Goal: Check status: Check status

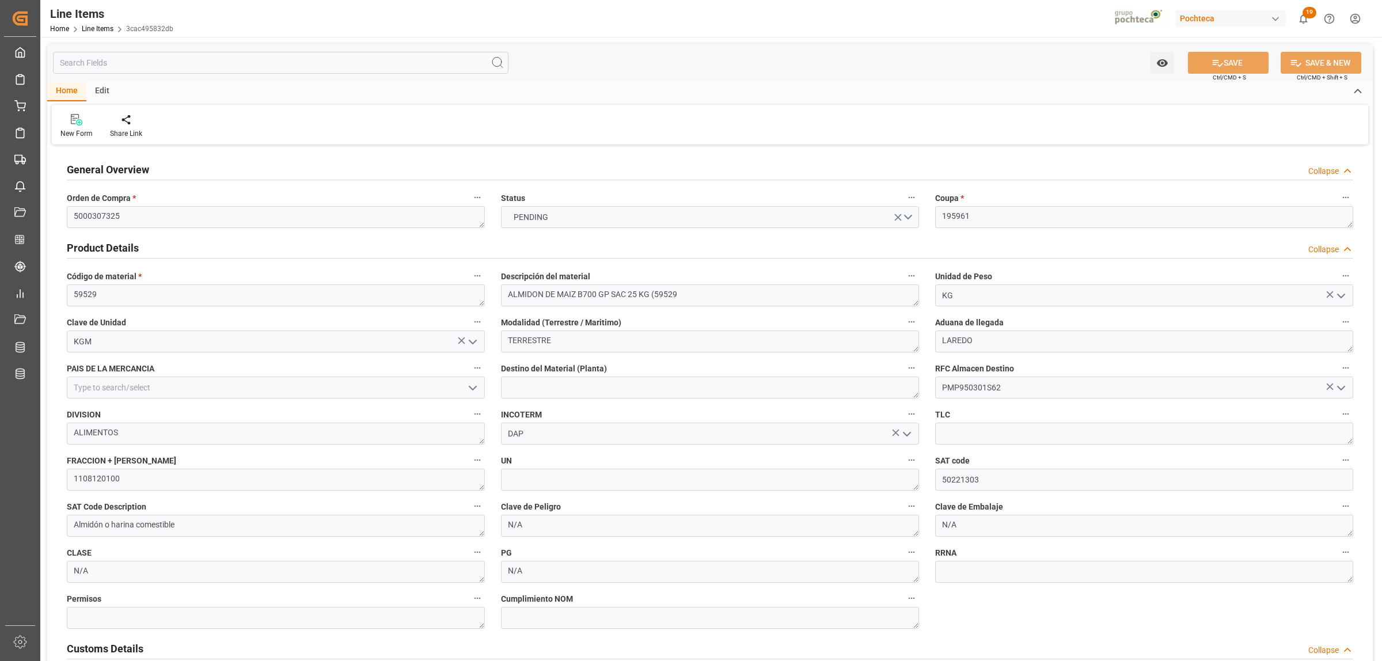
scroll to position [144, 0]
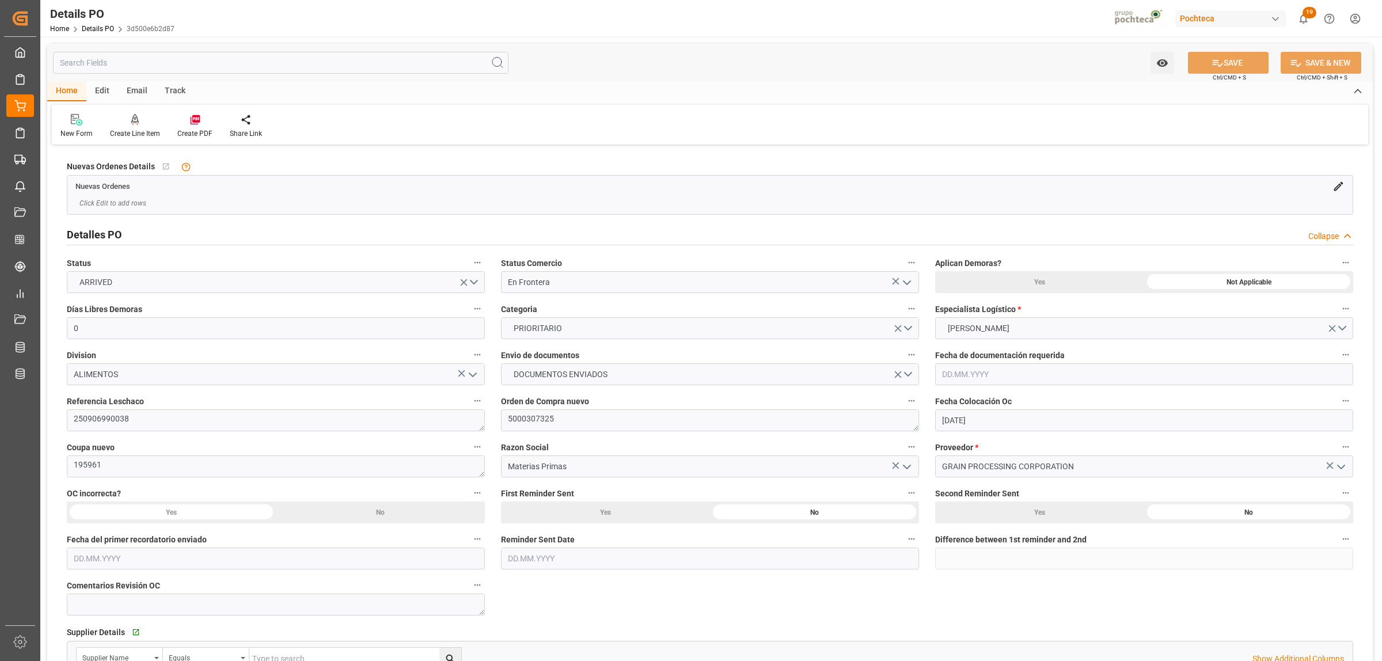
scroll to position [647, 0]
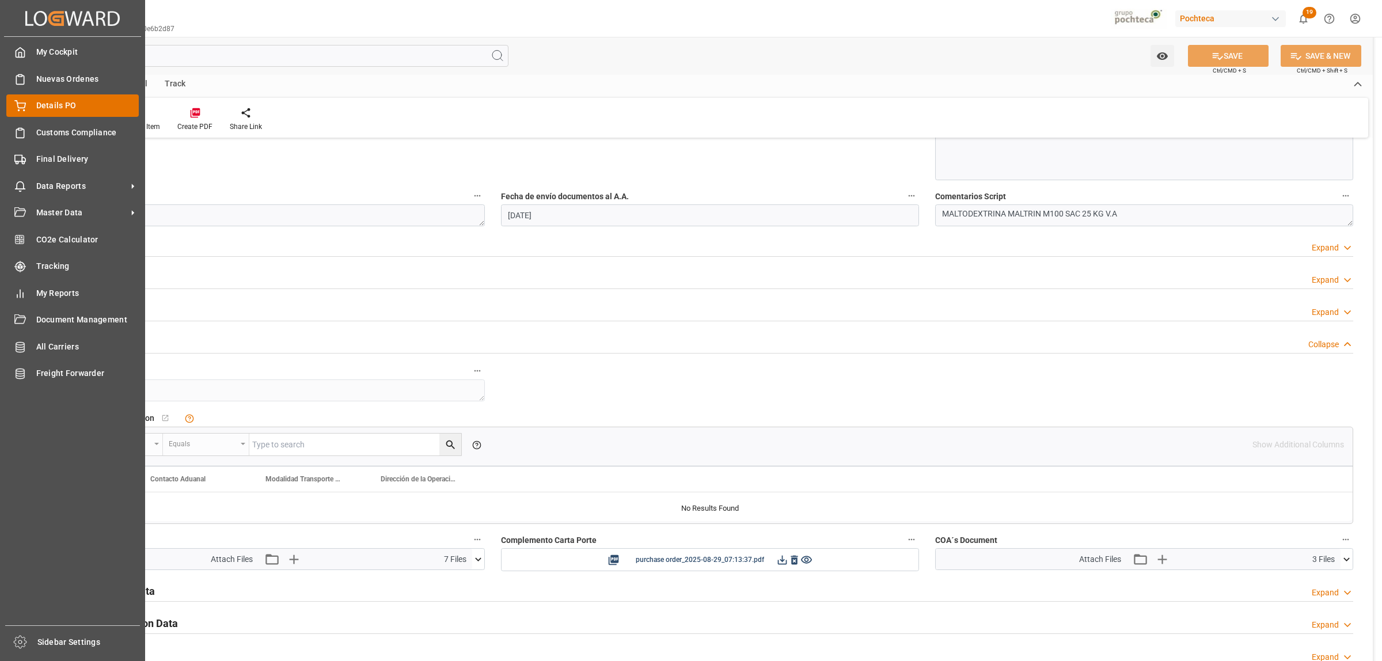
click at [39, 105] on span "Details PO" at bounding box center [87, 106] width 103 height 12
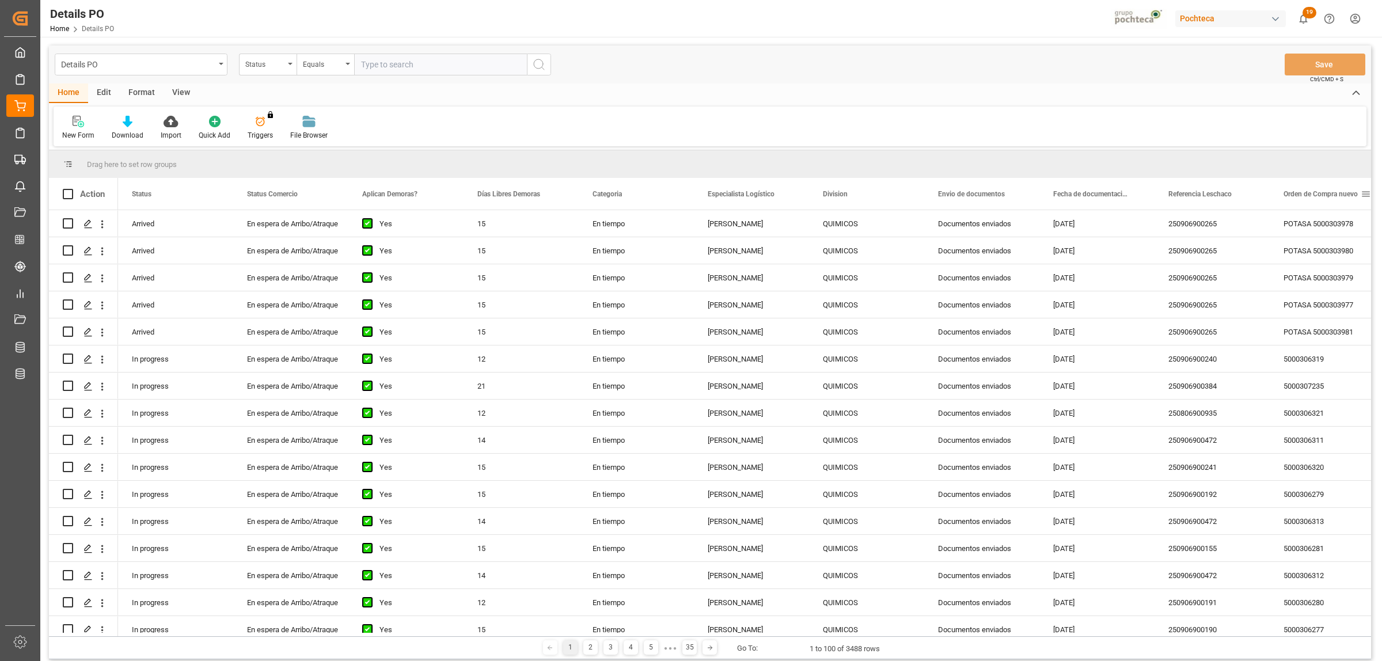
click at [1365, 193] on span at bounding box center [1366, 194] width 10 height 10
click at [1332, 193] on span "filter" at bounding box center [1327, 196] width 10 height 10
type input "5000306137"
click at [1324, 288] on button "Apply" at bounding box center [1322, 292] width 21 height 12
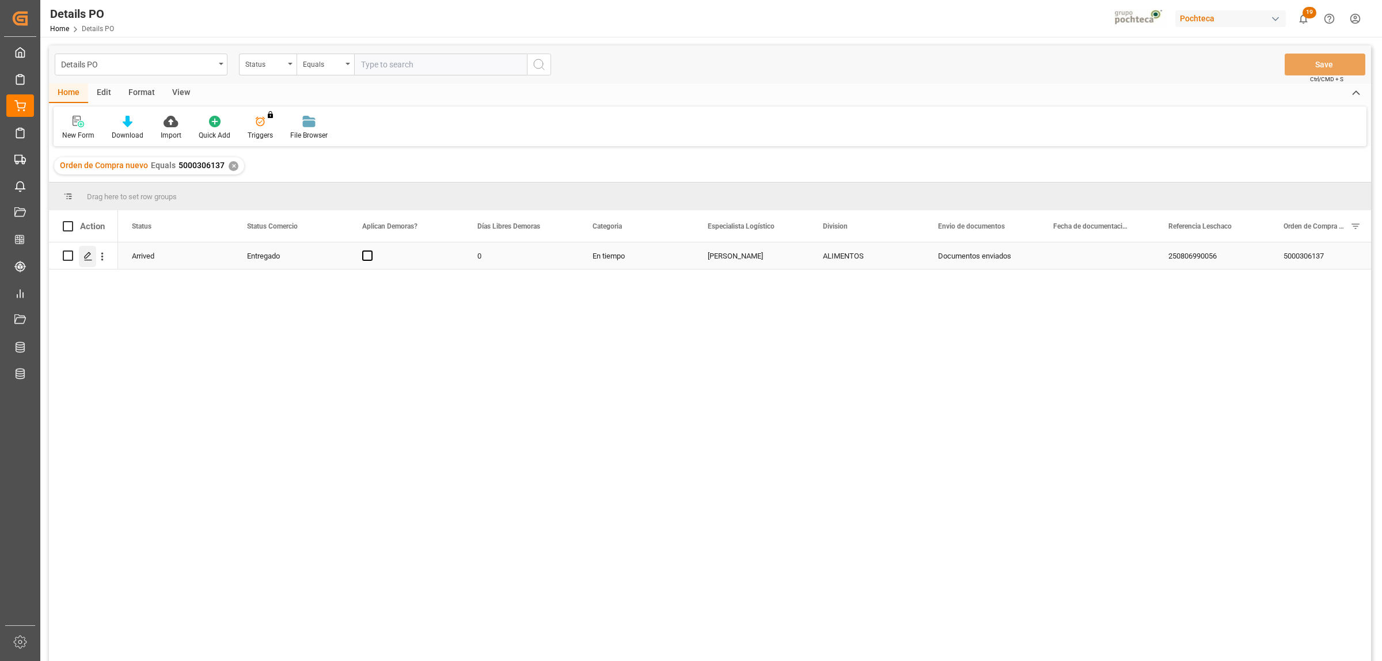
click at [87, 263] on div "Press SPACE to select this row." at bounding box center [87, 256] width 17 height 21
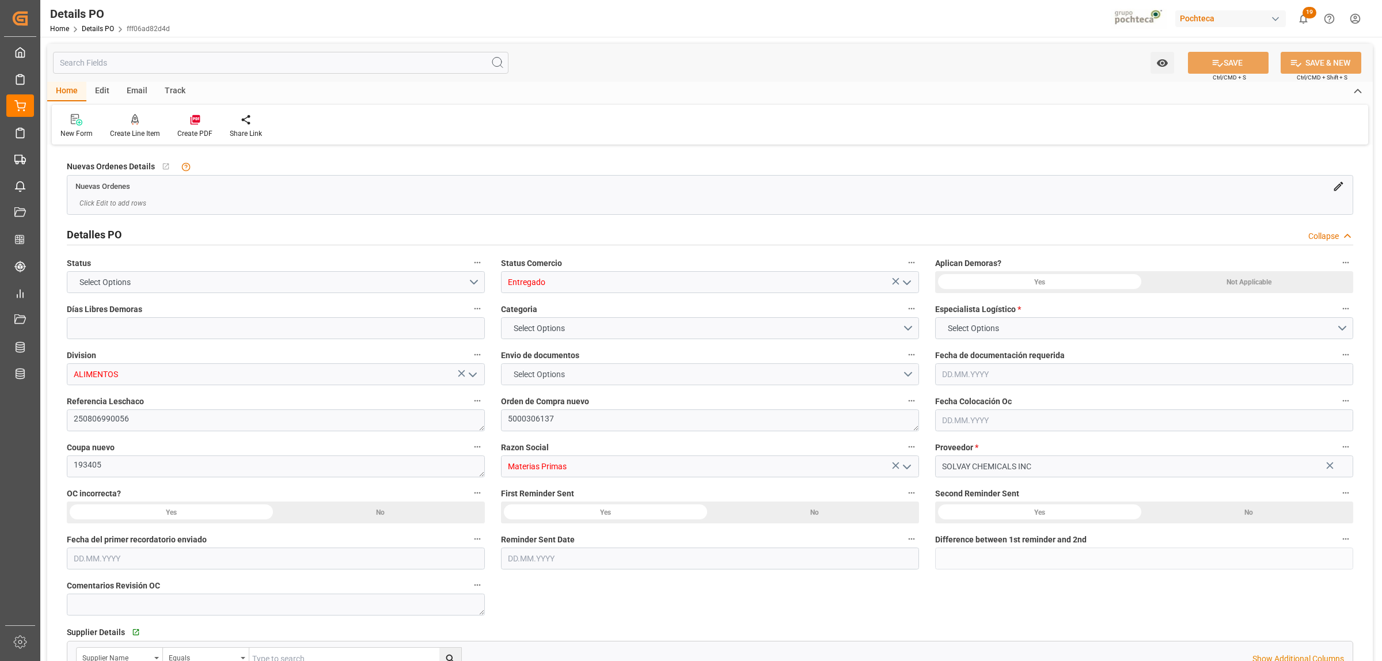
type input "0"
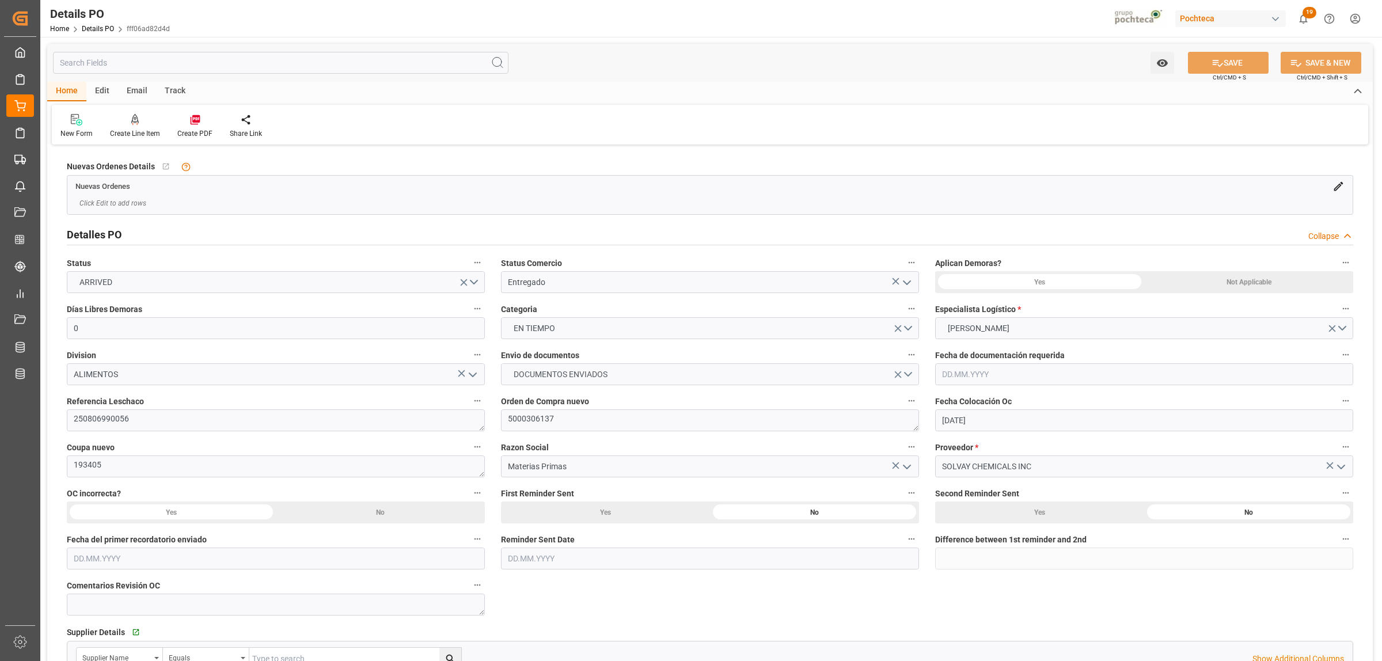
type input "15.07.2025"
type input "01.08.2025"
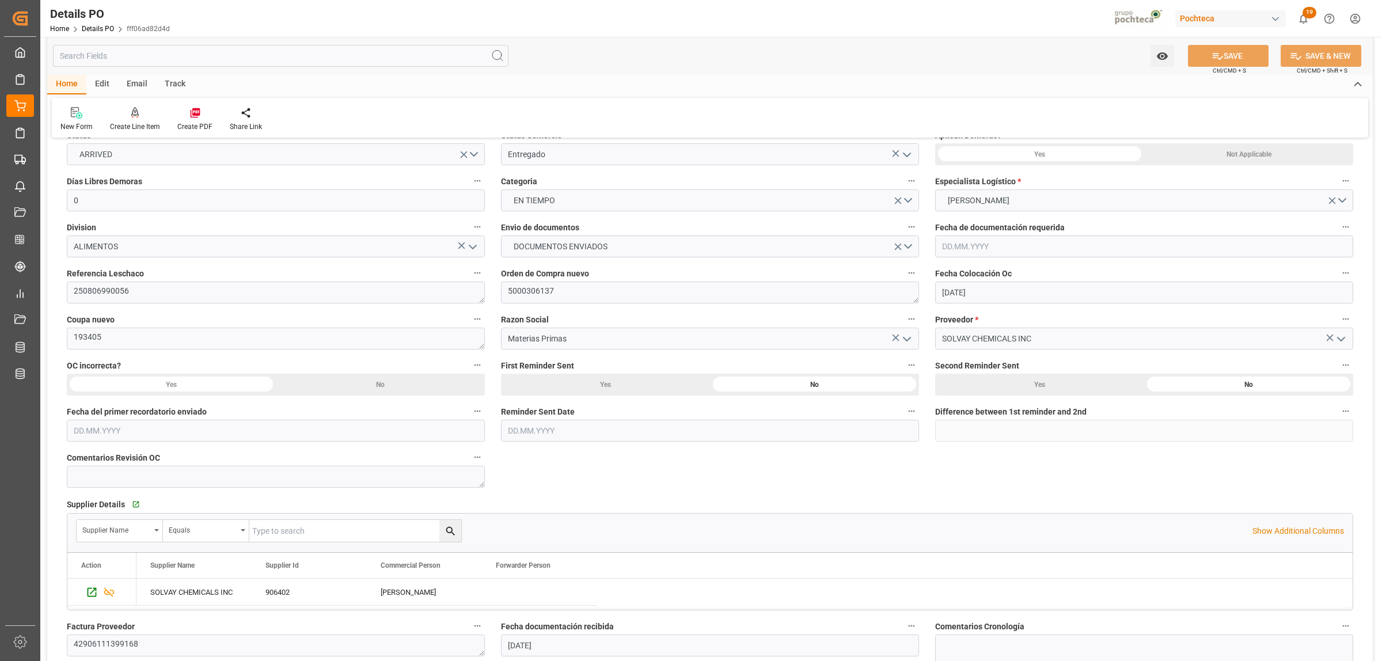
scroll to position [72, 0]
